Goal: Task Accomplishment & Management: Manage account settings

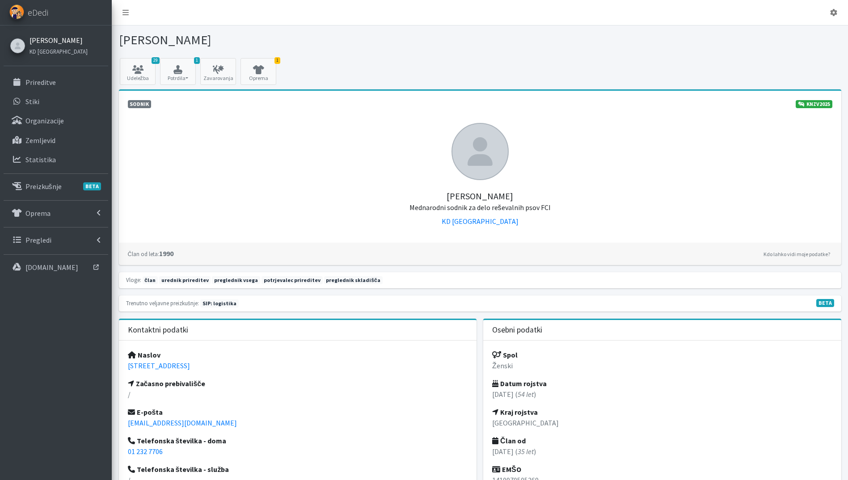
click at [38, 41] on link "[PERSON_NAME]" at bounding box center [58, 40] width 58 height 11
click at [47, 83] on p "Prireditve" at bounding box center [40, 82] width 30 height 9
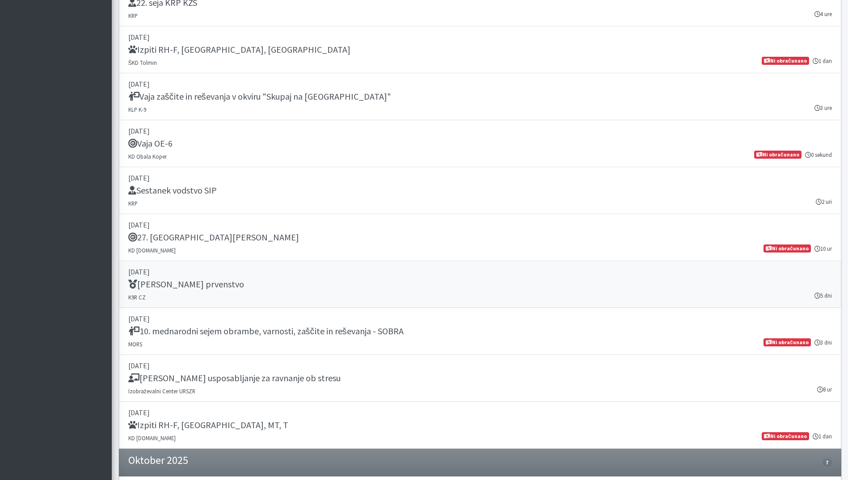
scroll to position [536, 0]
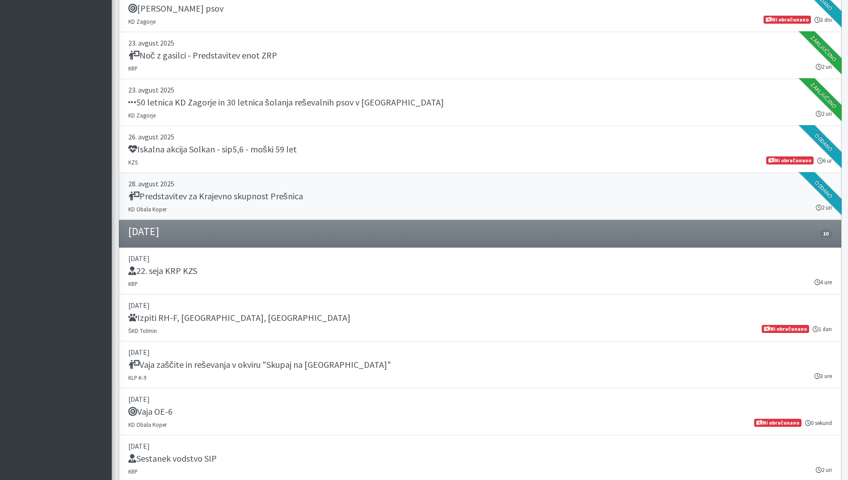
click at [298, 202] on div "Predstavitev za Krajevno skupnost Prešnica" at bounding box center [480, 197] width 704 height 13
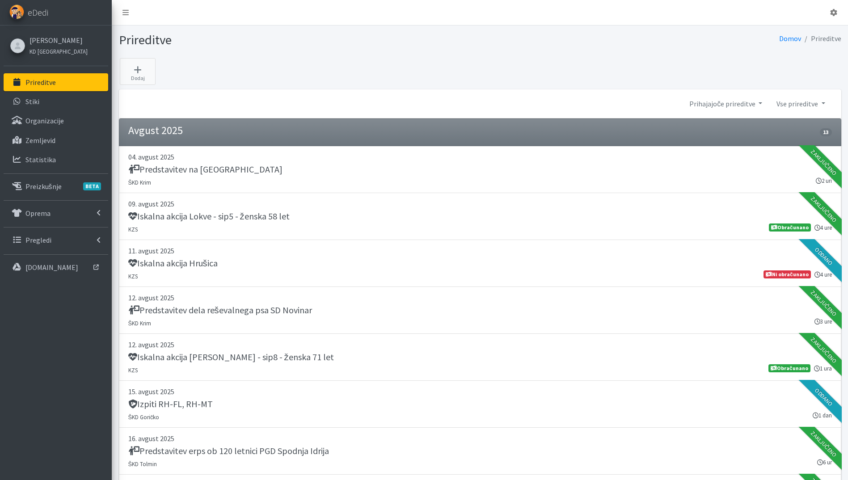
scroll to position [268, 0]
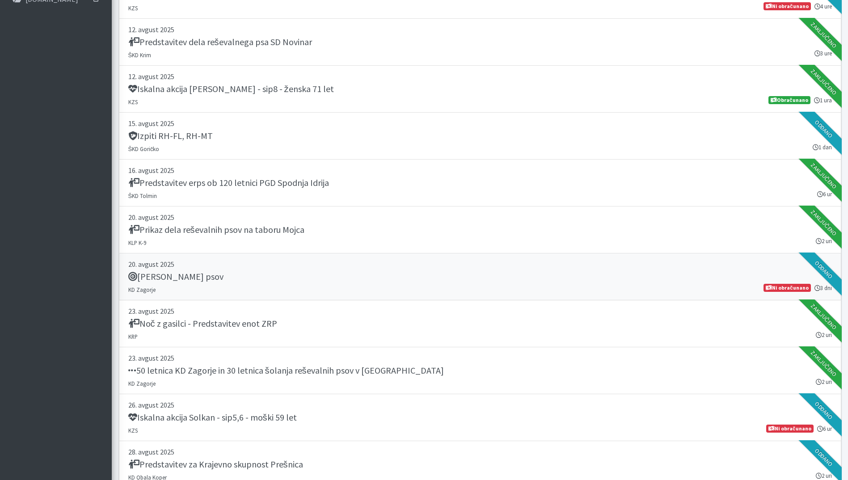
click at [331, 259] on p "20. avgust 2025" at bounding box center [480, 264] width 704 height 11
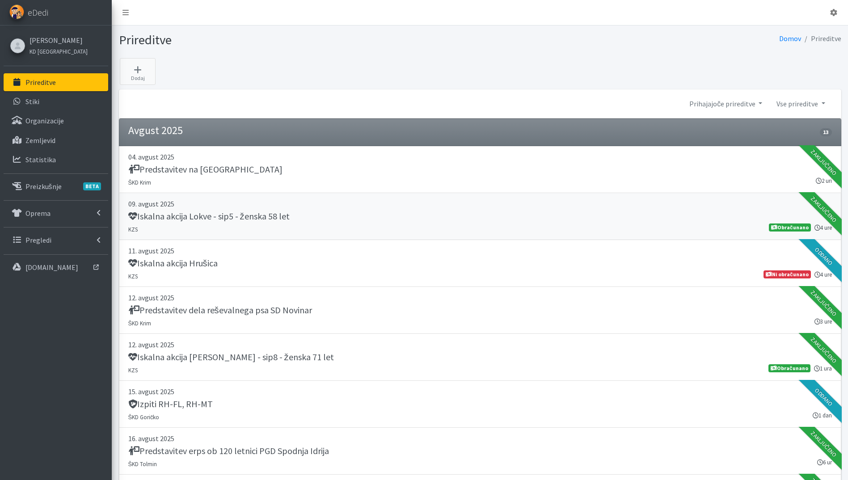
click at [487, 239] on link "09. avgust 2025 Iskalna akcija Lokve - sip5 - ženska 58 let KZS 4 ure Obračunano" at bounding box center [480, 216] width 722 height 47
click at [406, 273] on link "11. avgust 2025 Iskalna akcija Hrušica KZS 4 ure Ni obračunano" at bounding box center [480, 263] width 722 height 47
click at [739, 102] on link "Prihajajoče prireditve" at bounding box center [725, 104] width 87 height 18
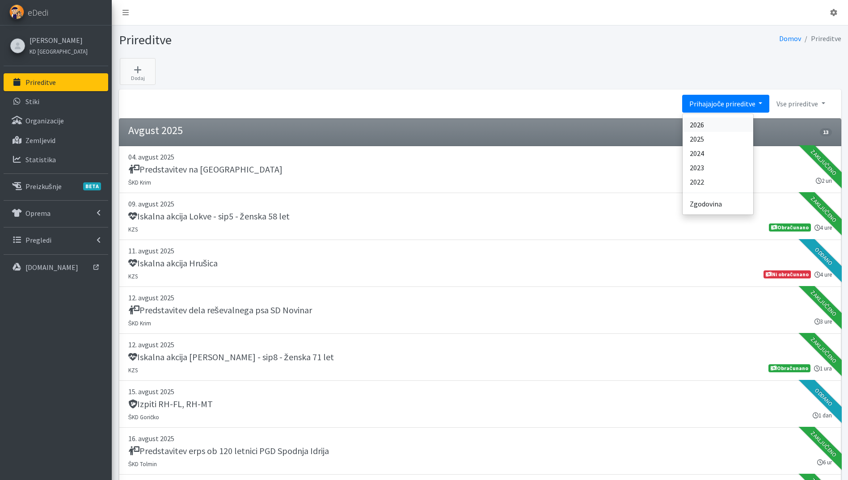
click at [721, 123] on link "2026" at bounding box center [718, 125] width 71 height 14
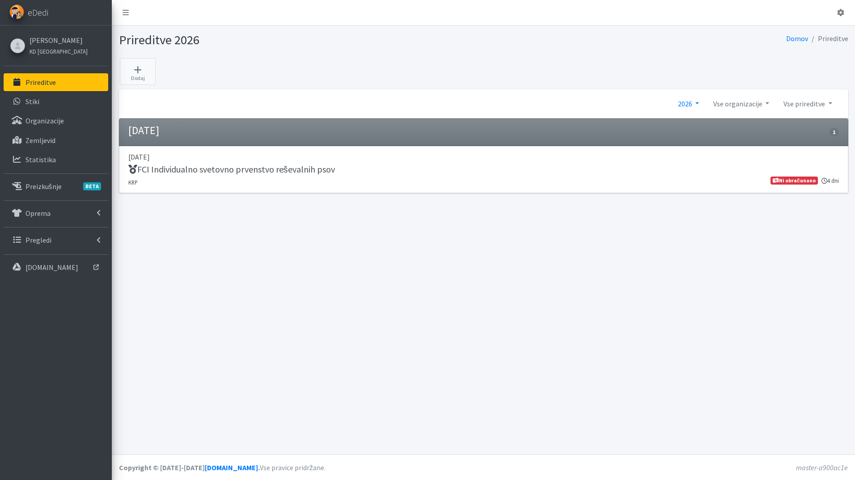
click at [684, 105] on link "2026" at bounding box center [687, 104] width 35 height 18
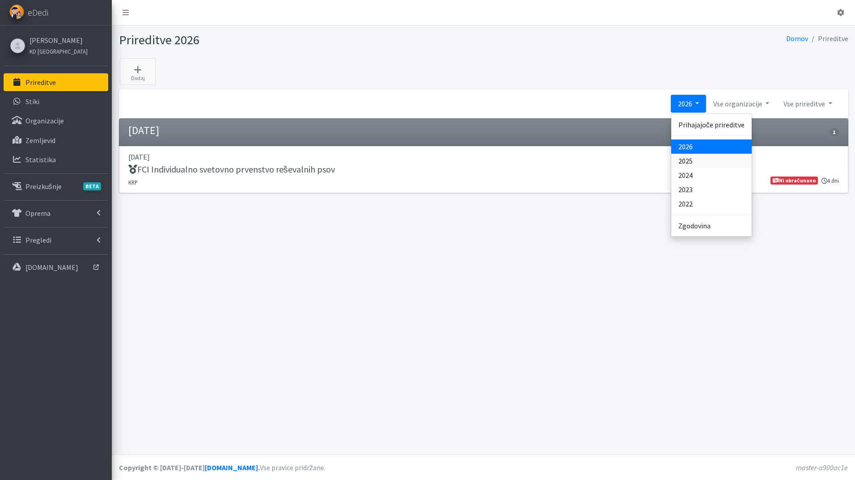
click at [706, 162] on link "2025" at bounding box center [711, 161] width 80 height 14
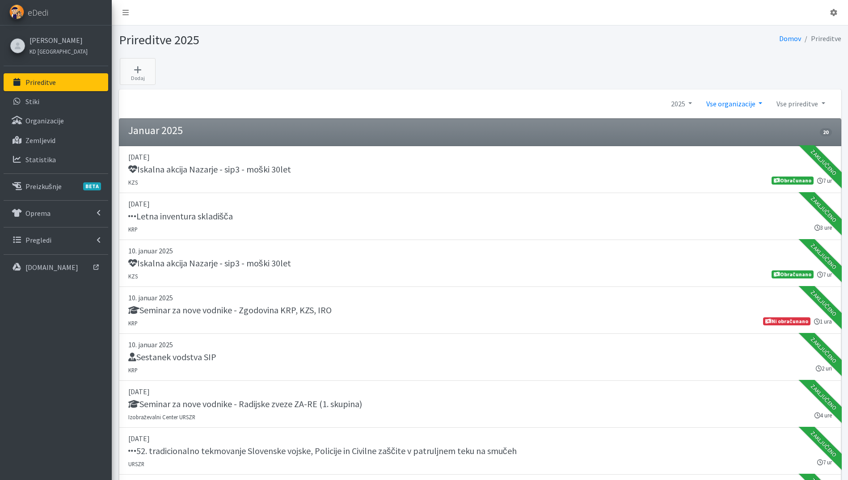
click at [746, 105] on link "Vse organizacije" at bounding box center [734, 104] width 70 height 18
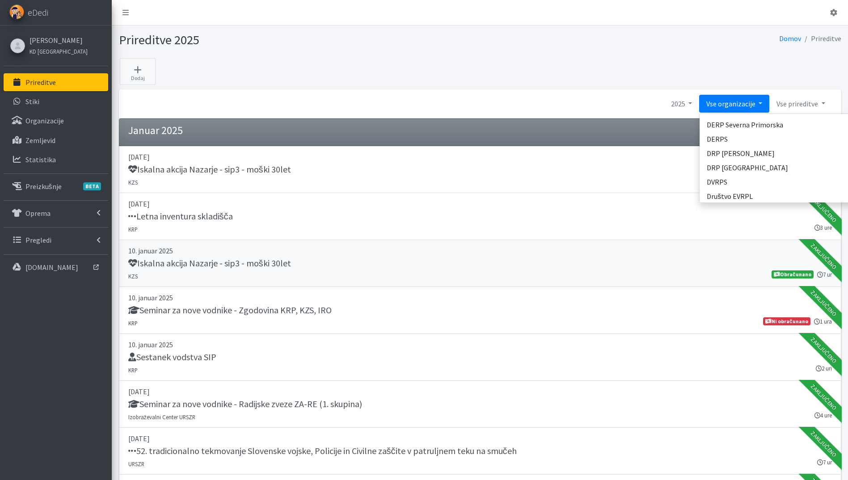
click at [463, 241] on link "10. januar 2025 Iskalna akcija Nazarje - sip3 - moški 30let KZS 7 ur Obračunano" at bounding box center [480, 263] width 722 height 47
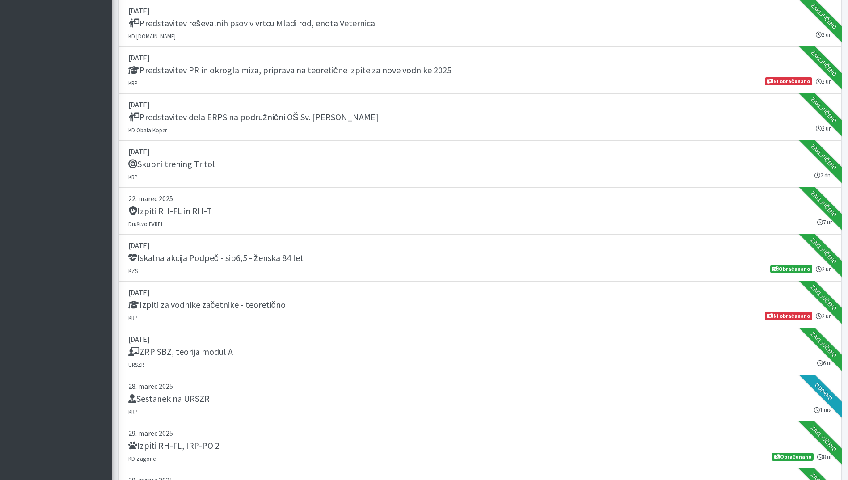
scroll to position [3218, 0]
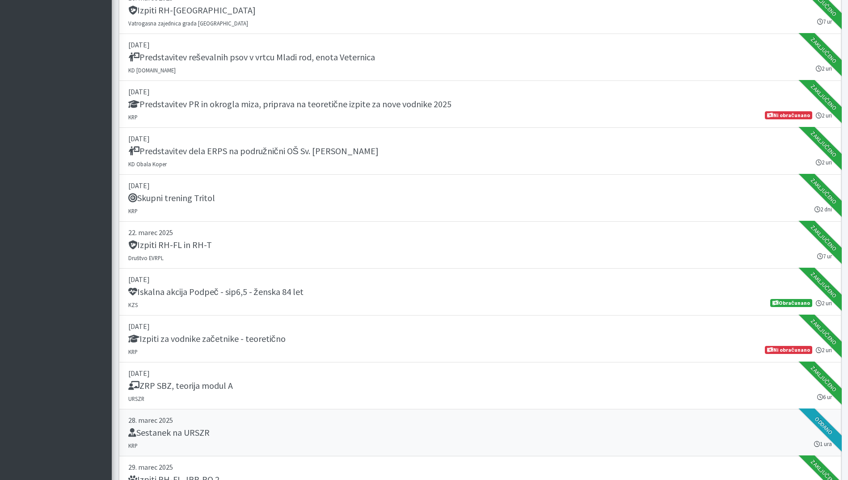
click at [251, 429] on div "Sestanek na URSZR" at bounding box center [480, 433] width 704 height 13
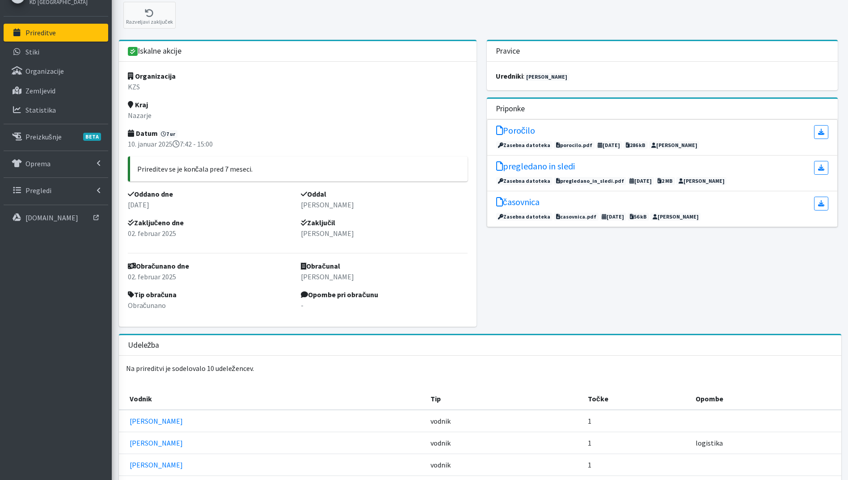
scroll to position [260, 0]
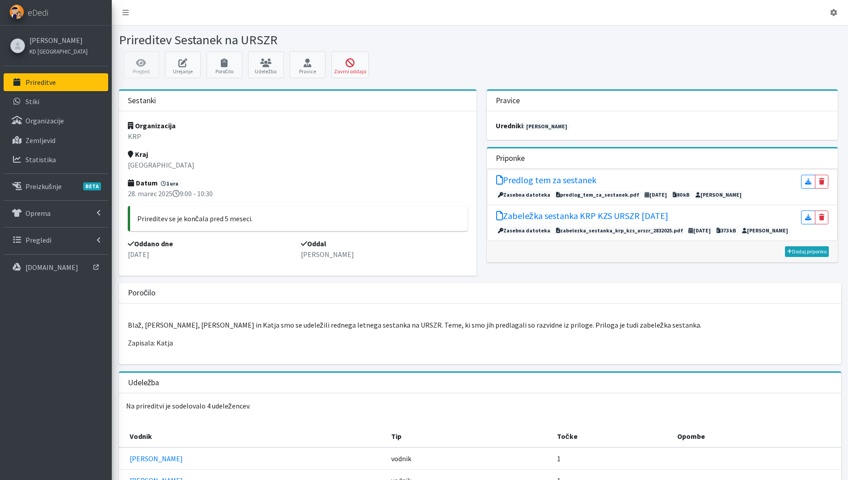
click at [72, 85] on link "Prireditve" at bounding box center [56, 82] width 105 height 18
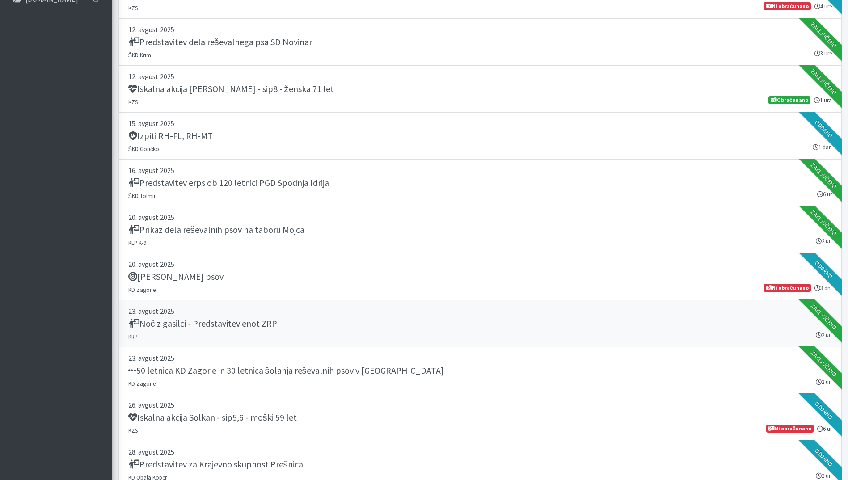
scroll to position [536, 0]
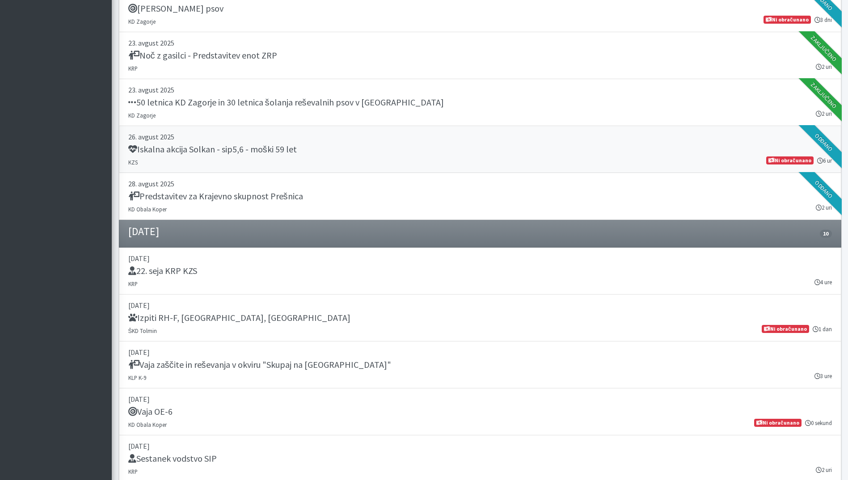
click at [314, 160] on link "26. avgust 2025 Iskalna akcija Solkan - sip5,6 - moški 59 let KZS 6 ur Ni obrač…" at bounding box center [480, 149] width 722 height 47
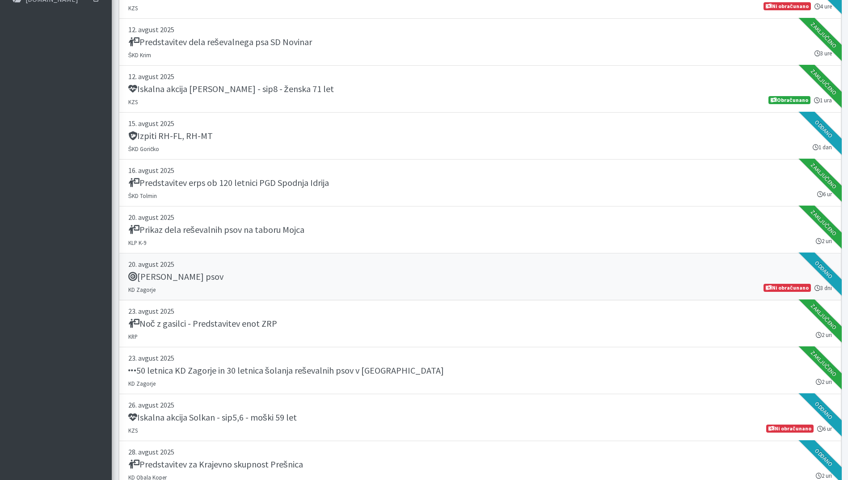
scroll to position [0, 0]
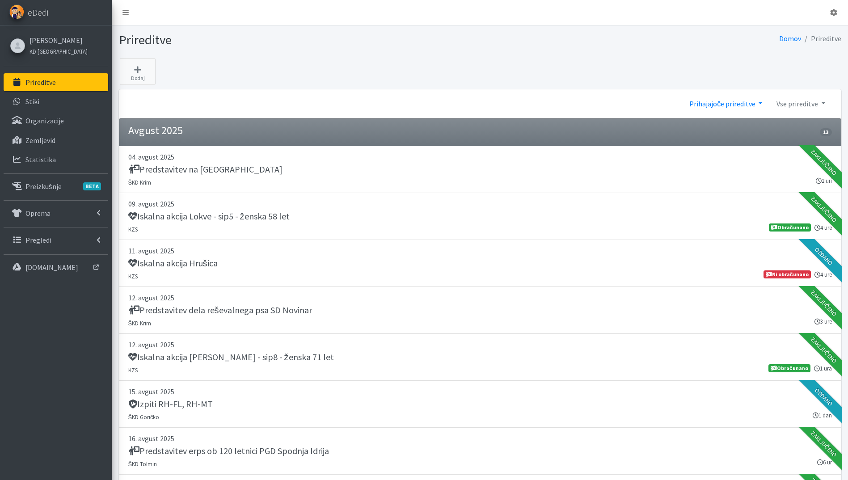
click at [727, 112] on link "Prihajajoče prireditve" at bounding box center [725, 104] width 87 height 18
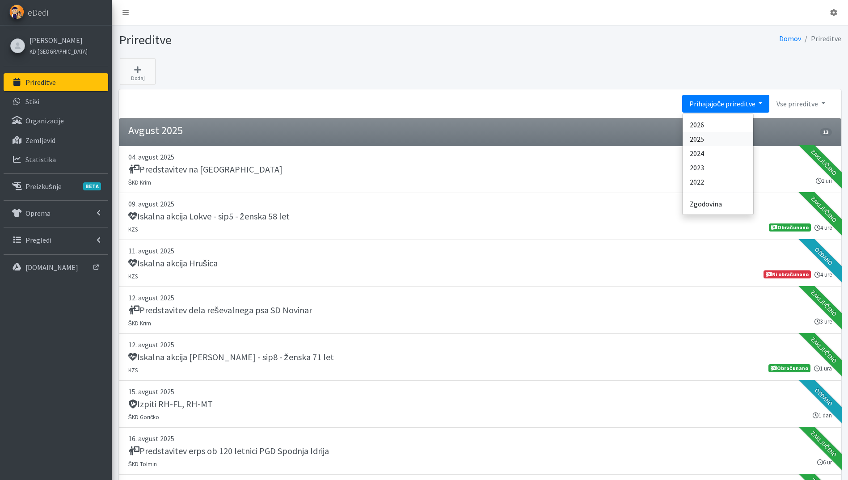
click at [729, 139] on link "2025" at bounding box center [718, 139] width 71 height 14
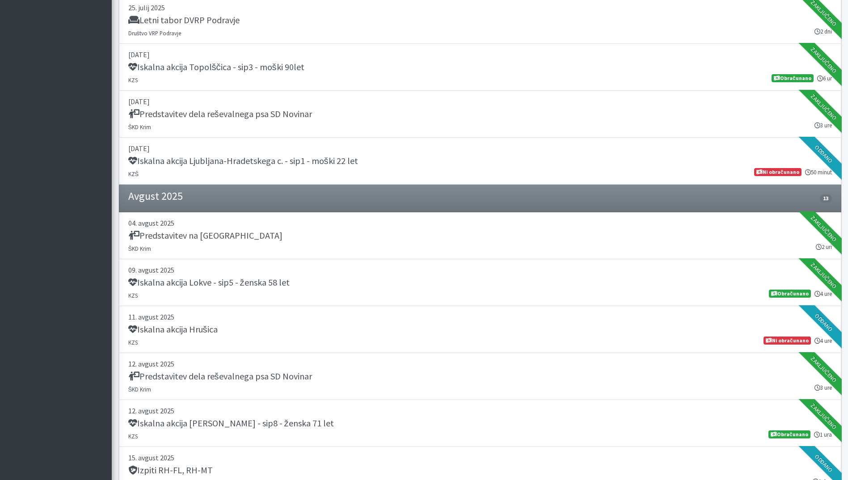
scroll to position [9462, 0]
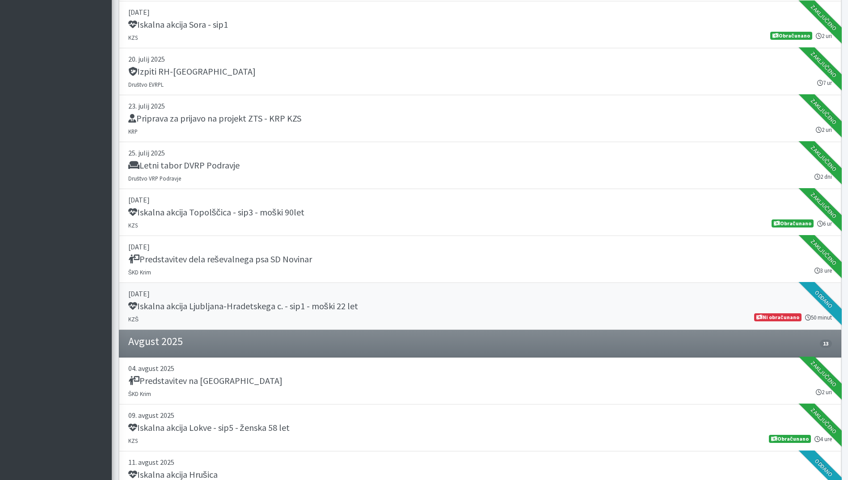
click at [301, 311] on h5 "Iskalna akcija Ljubljana-Hradetskega c. - sip1 - moški 22 let" at bounding box center [243, 306] width 230 height 11
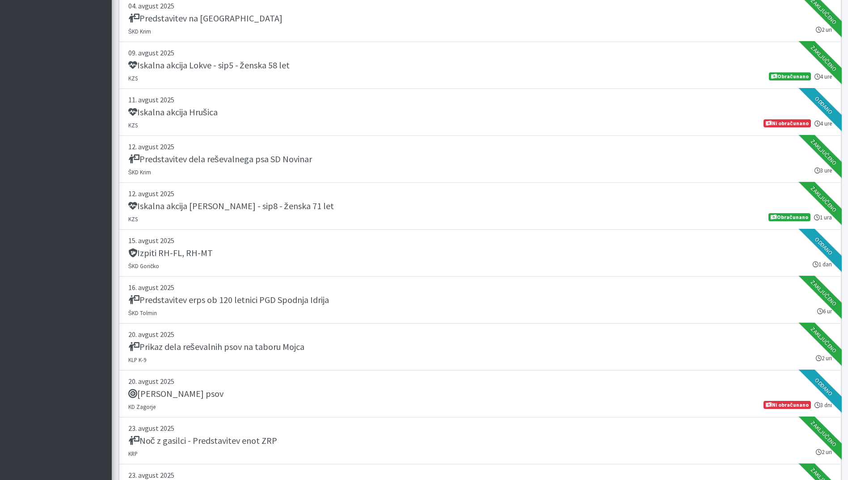
scroll to position [10267, 0]
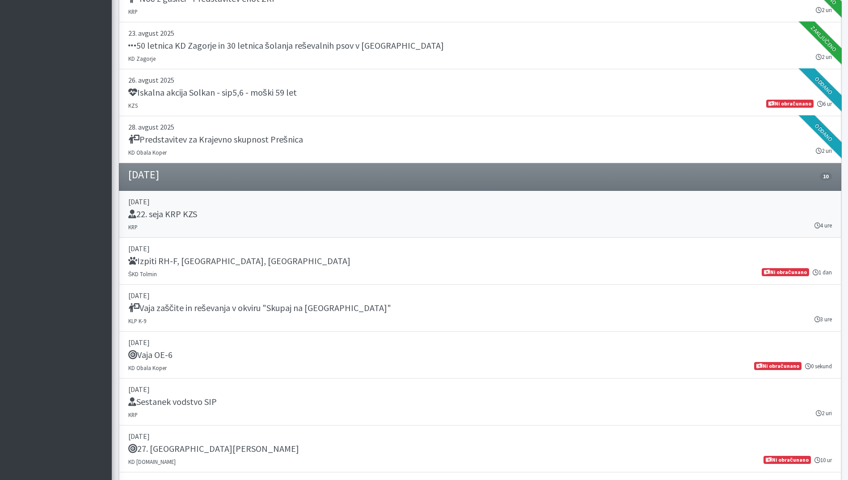
click at [261, 216] on div "22. seja KRP KZS" at bounding box center [480, 215] width 704 height 13
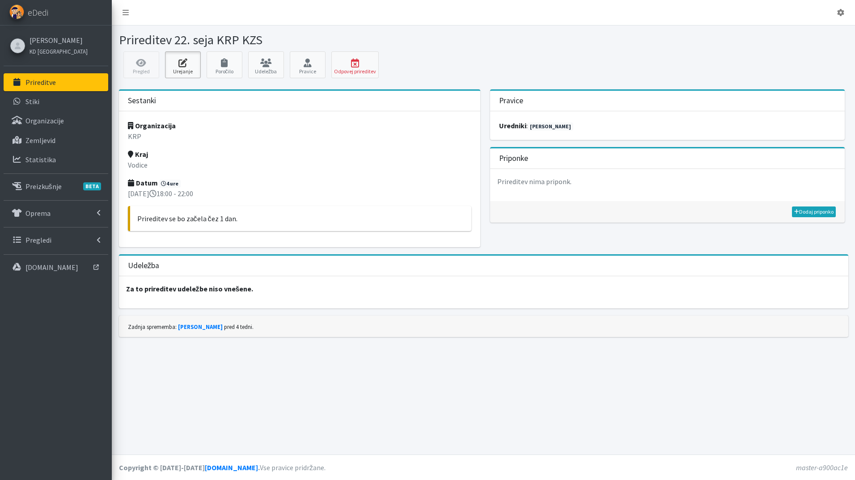
click at [191, 59] on icon at bounding box center [183, 63] width 30 height 9
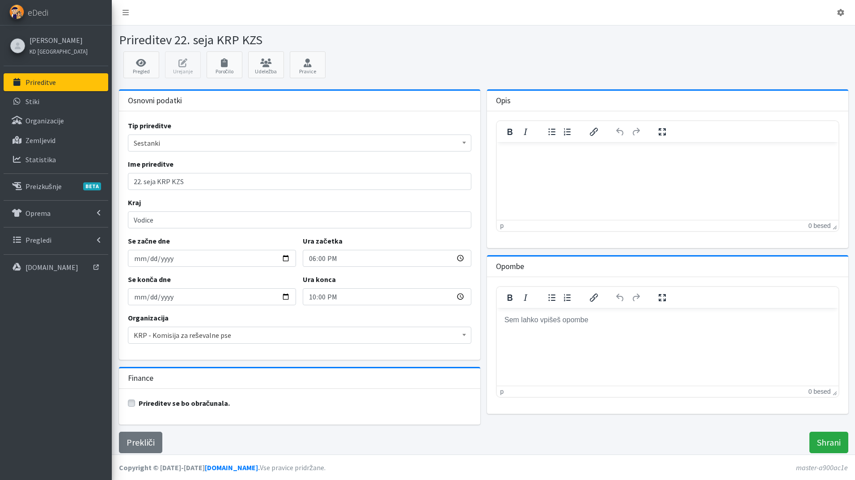
click at [194, 229] on div "Tip prireditve Izberi vrsto prireditve Vodniški izpiti Izpiti psov - zunanji Iz…" at bounding box center [299, 235] width 361 height 249
click at [198, 218] on input "Vodice" at bounding box center [299, 219] width 343 height 17
type input "Vodice in Google Meet"
click at [825, 444] on input "Shrani" at bounding box center [828, 442] width 39 height 21
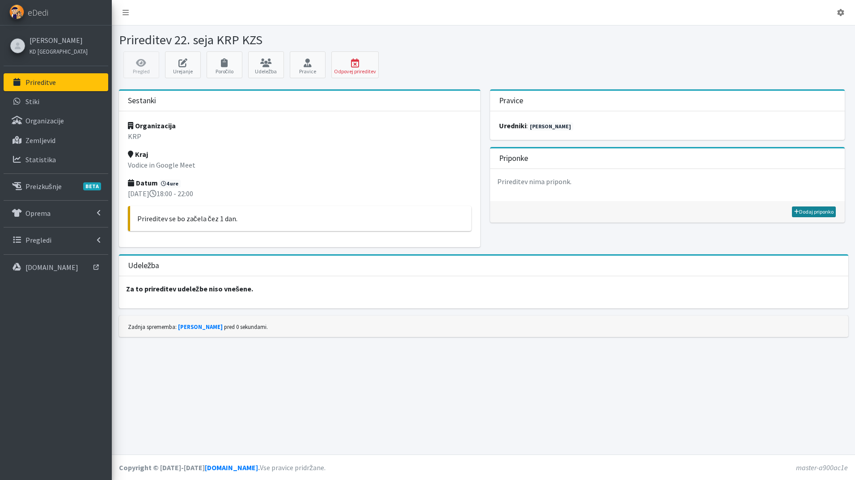
click at [812, 212] on link "Dodaj priponko" at bounding box center [814, 211] width 44 height 11
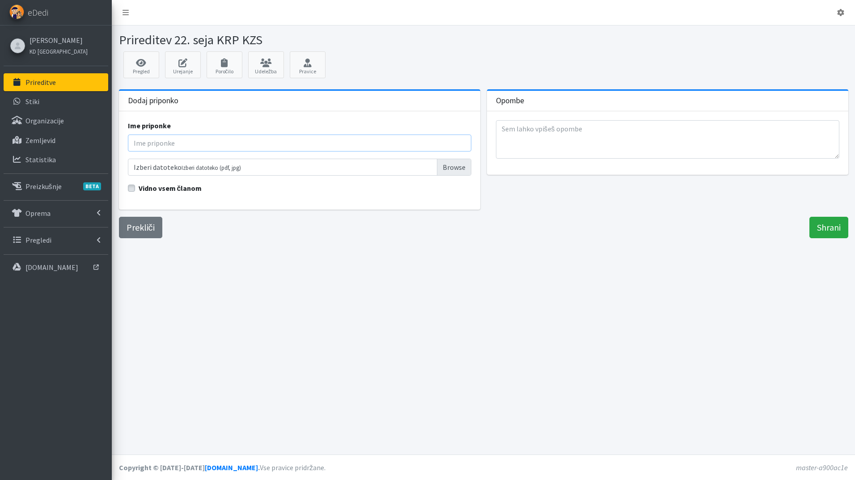
click at [144, 140] on input "Ime priponke" at bounding box center [299, 143] width 343 height 17
type input "Vabilo 22. seja KRP KZS"
click at [455, 171] on input "Izberi datoteko Izberi datoteko (pdf, jpg)" at bounding box center [299, 167] width 343 height 17
type input "C:\fakepath\VABILO - 22. seja KRP KZS september 2025.docx.pdf"
click at [836, 223] on input "Shrani" at bounding box center [828, 227] width 39 height 21
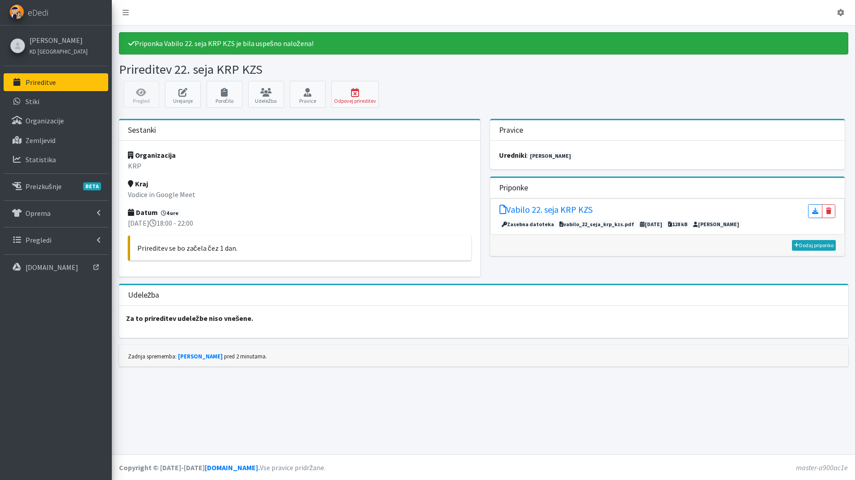
click at [51, 83] on p "Prireditve" at bounding box center [40, 82] width 30 height 9
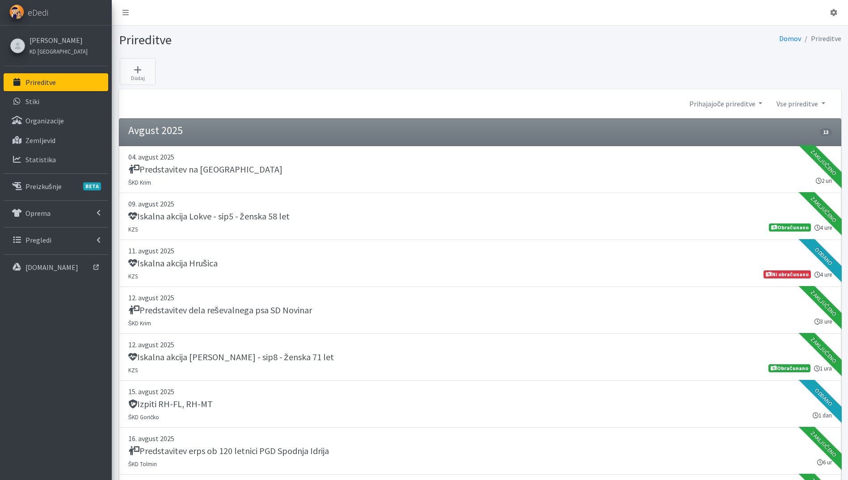
click at [37, 78] on p "Prireditve" at bounding box center [40, 82] width 30 height 9
